Goal: Information Seeking & Learning: Learn about a topic

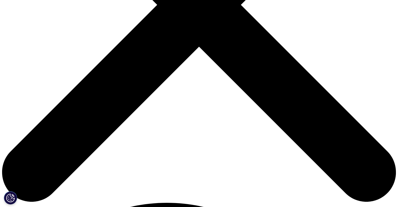
scroll to position [200, 0]
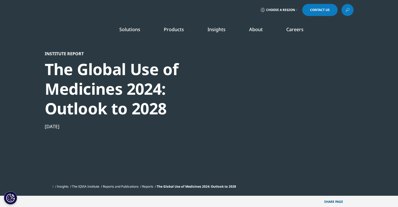
click at [129, 58] on h5 "WHO WE ARE" at bounding box center [152, 60] width 93 height 11
click at [116, 72] on link "Our Story" at bounding box center [155, 71] width 98 height 6
